Goal: Obtain resource: Download file/media

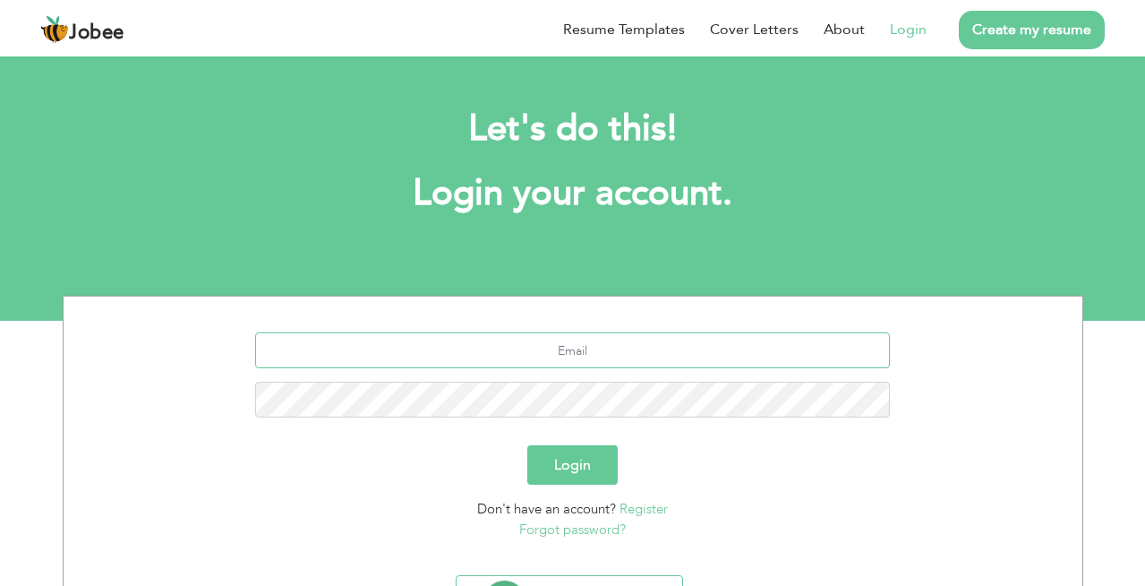
click at [543, 347] on input "text" at bounding box center [572, 350] width 635 height 36
type input "[EMAIL_ADDRESS][DOMAIN_NAME]"
click at [552, 473] on button "Login" at bounding box center [572, 464] width 90 height 39
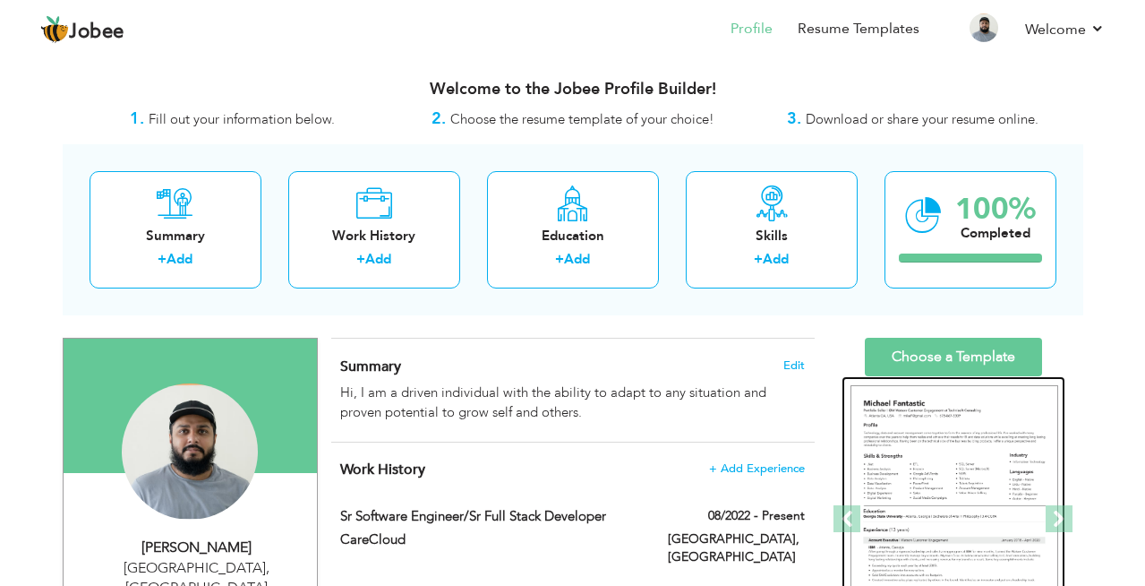
click at [942, 413] on img at bounding box center [955, 519] width 208 height 269
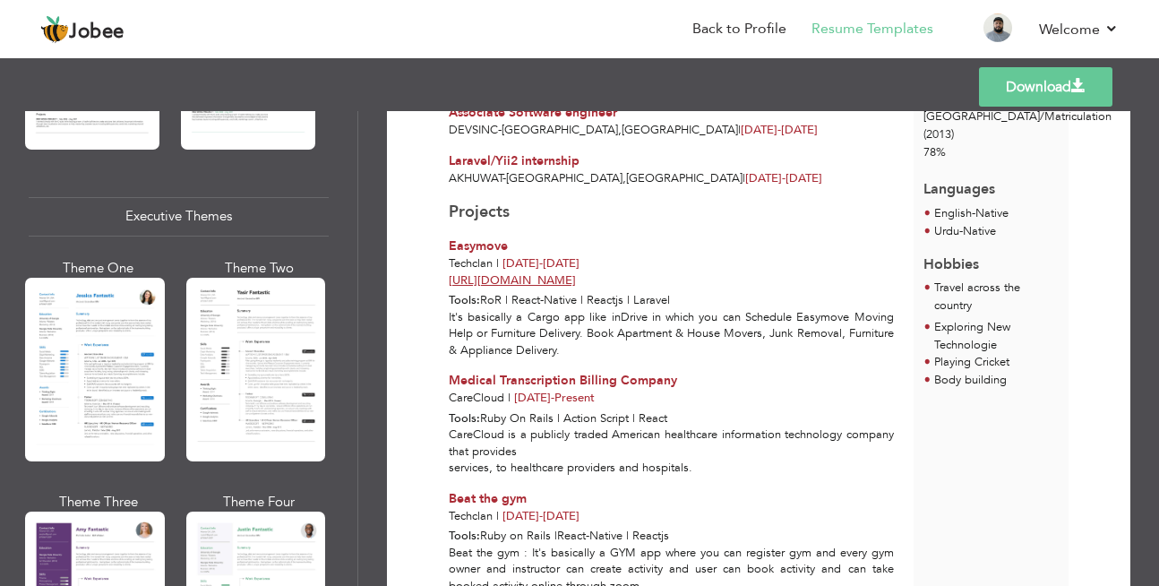
scroll to position [1275, 0]
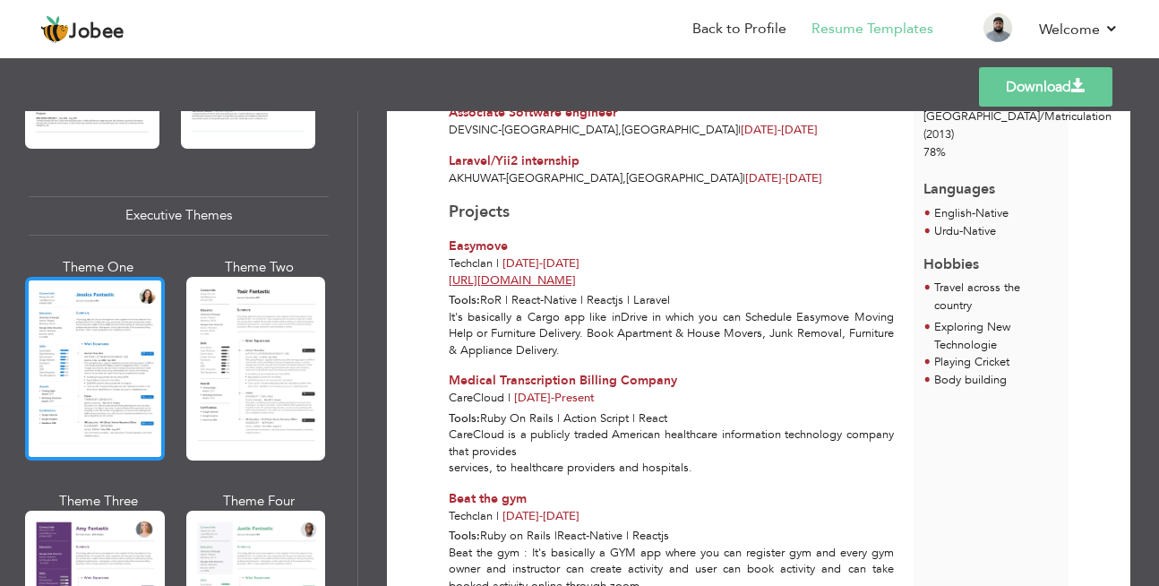
click at [121, 334] on div at bounding box center [95, 369] width 140 height 184
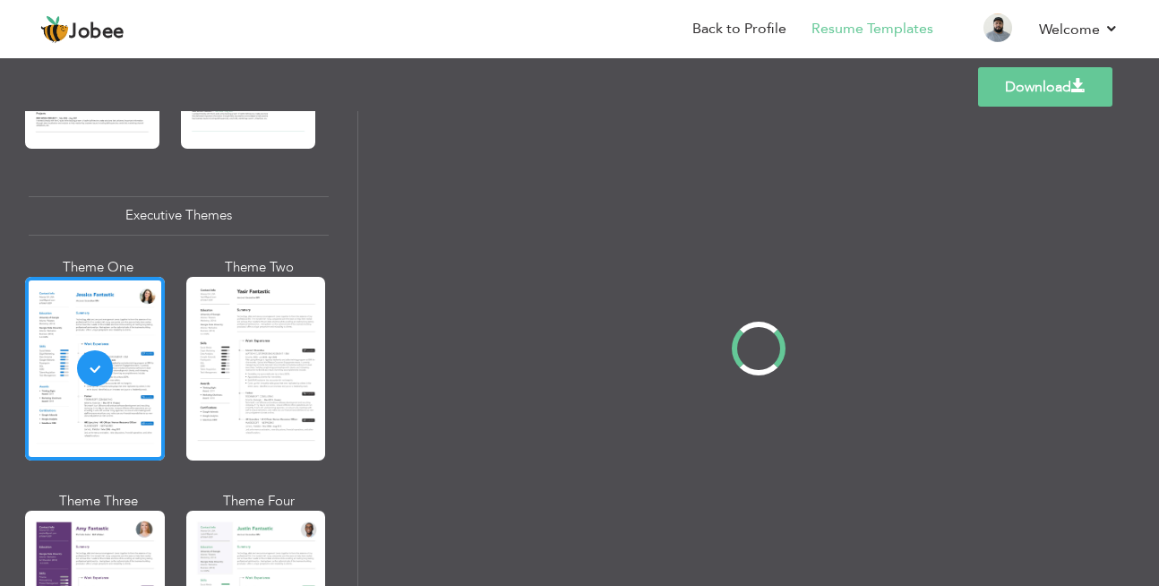
scroll to position [1274, 0]
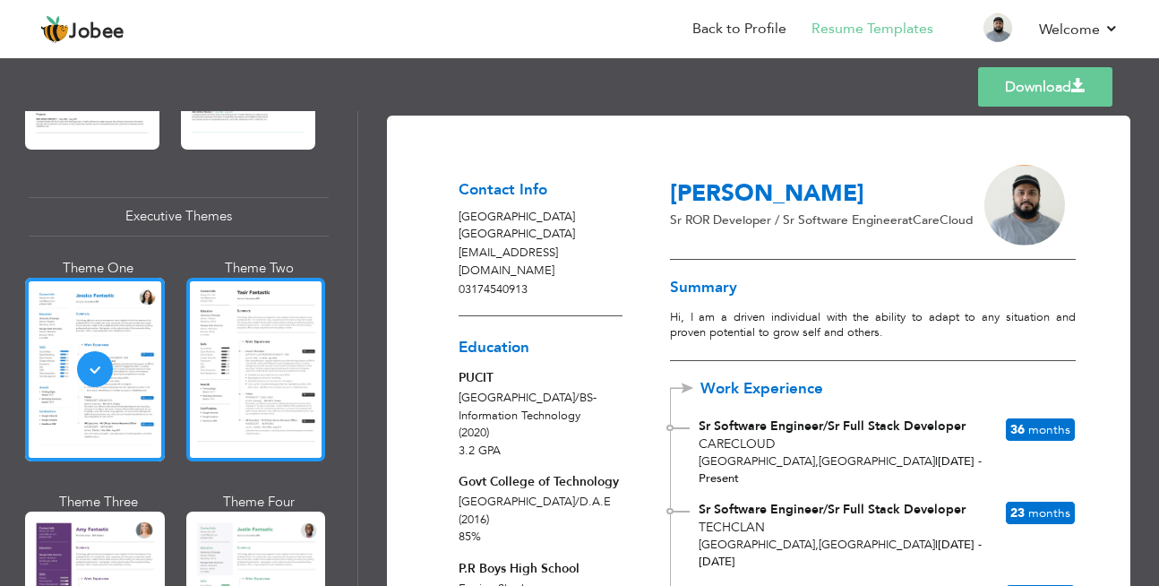
click at [283, 334] on div at bounding box center [256, 370] width 140 height 184
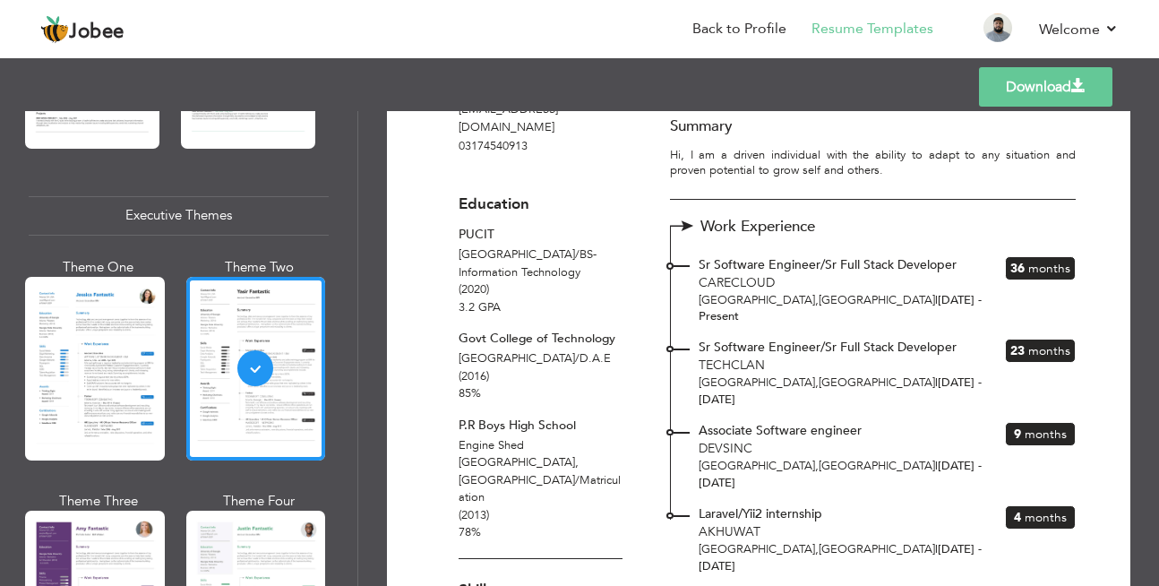
scroll to position [152, 0]
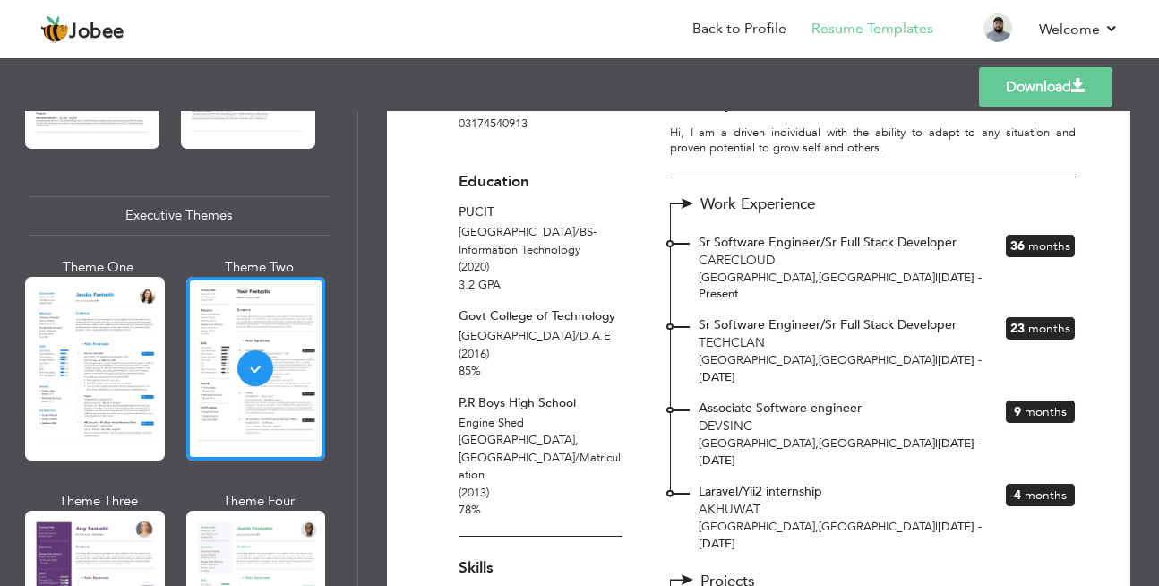
click at [1051, 73] on link "Download" at bounding box center [1045, 86] width 133 height 39
